Goal: Task Accomplishment & Management: Manage account settings

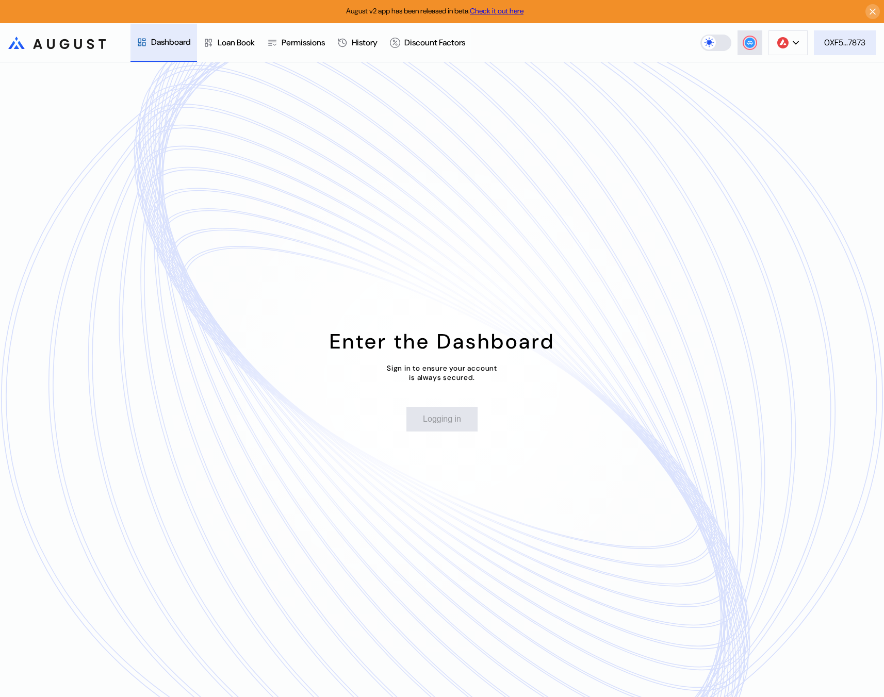
click at [837, 52] on button "0XF5...7873" at bounding box center [845, 42] width 62 height 25
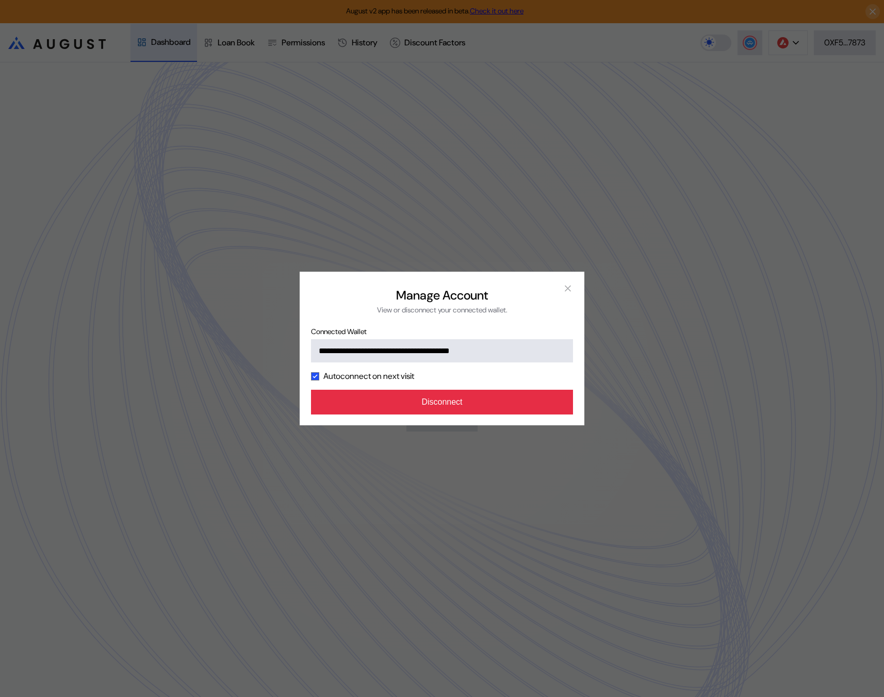
click at [478, 402] on button "Disconnect" at bounding box center [442, 402] width 262 height 25
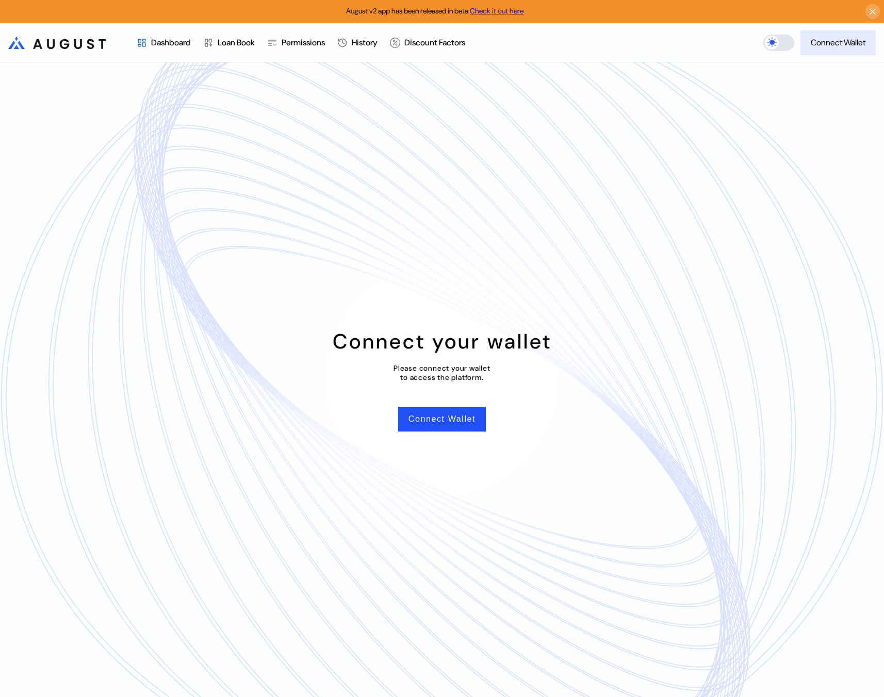
click at [828, 39] on div "Connect Wallet" at bounding box center [838, 42] width 55 height 11
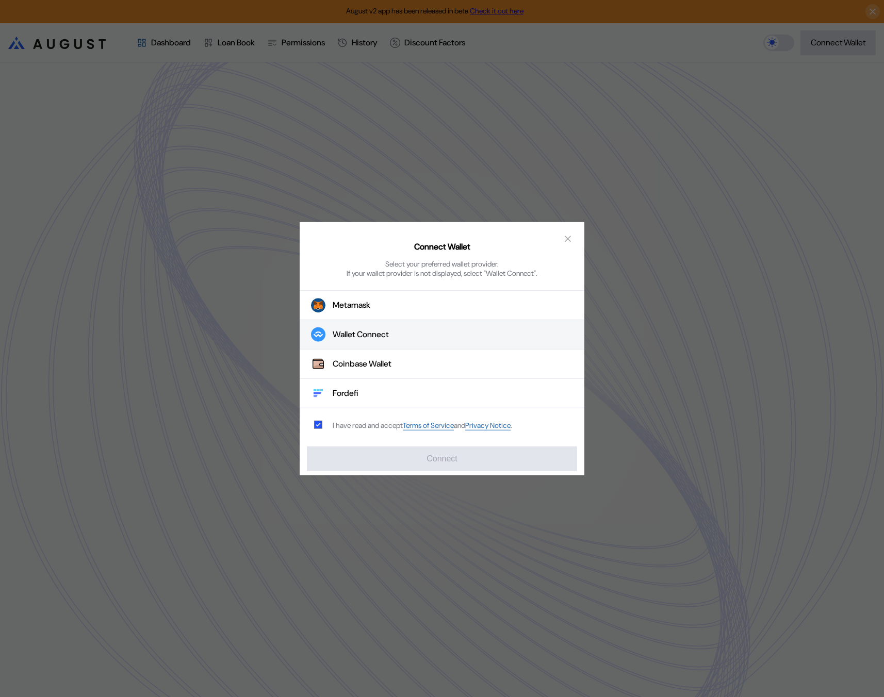
click at [410, 339] on button "Wallet Connect" at bounding box center [442, 334] width 285 height 29
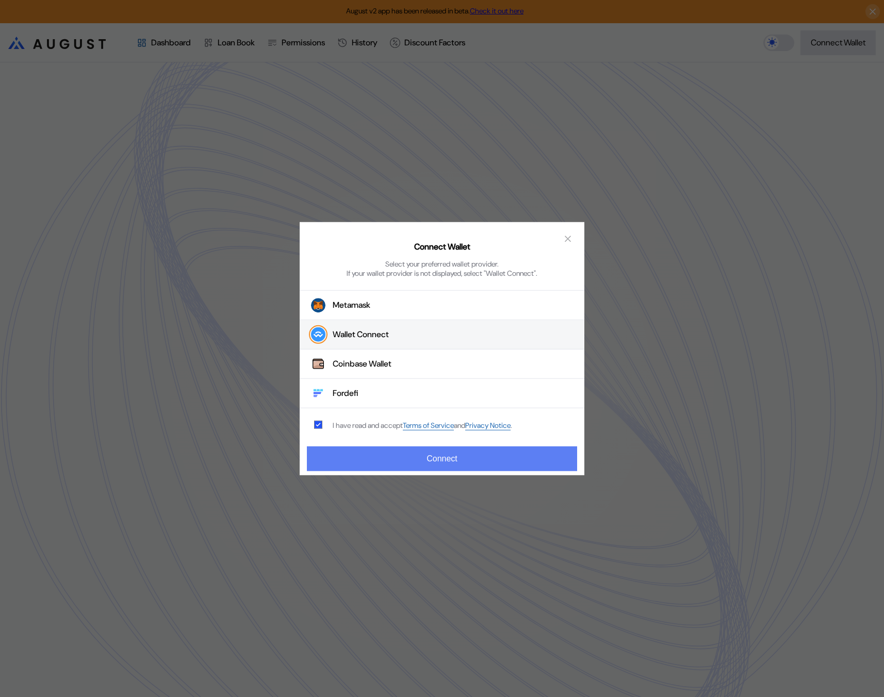
click at [466, 450] on button "Connect" at bounding box center [442, 458] width 270 height 25
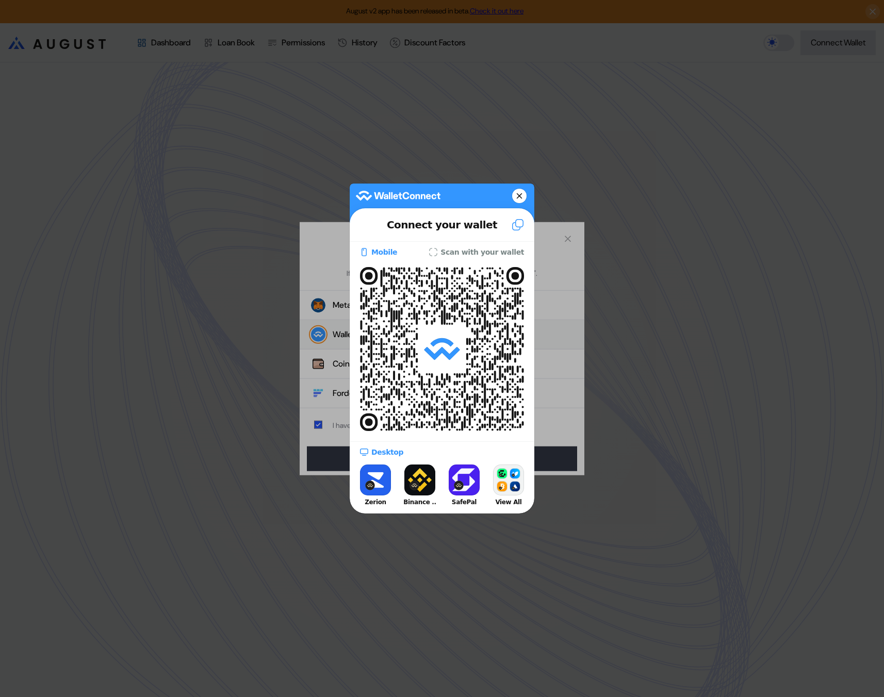
click at [521, 194] on icon at bounding box center [519, 196] width 6 height 14
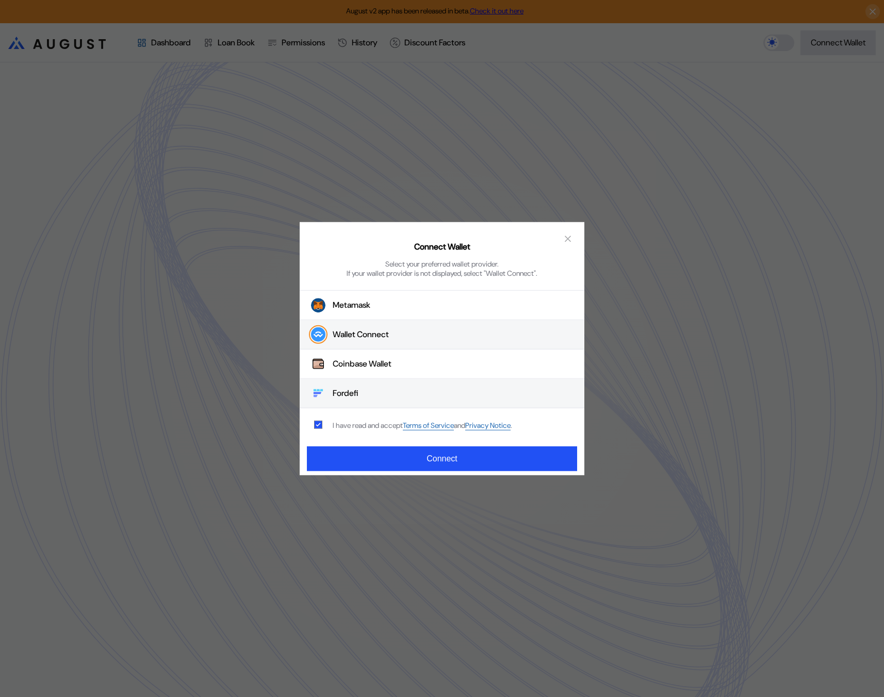
click at [393, 390] on button "Fordefi" at bounding box center [442, 393] width 285 height 29
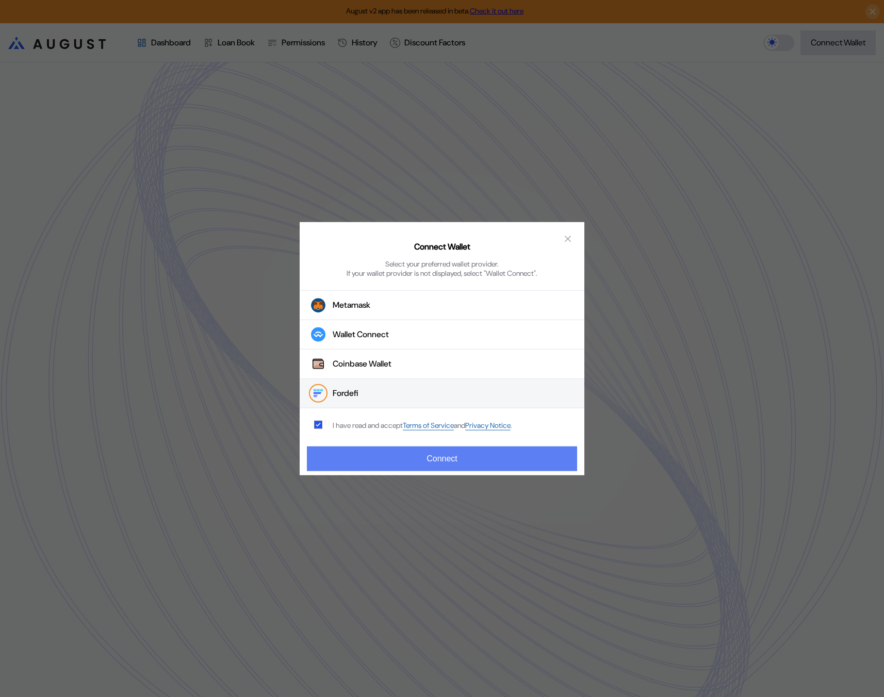
click at [450, 462] on button "Connect" at bounding box center [442, 458] width 270 height 25
